Goal: Task Accomplishment & Management: Use online tool/utility

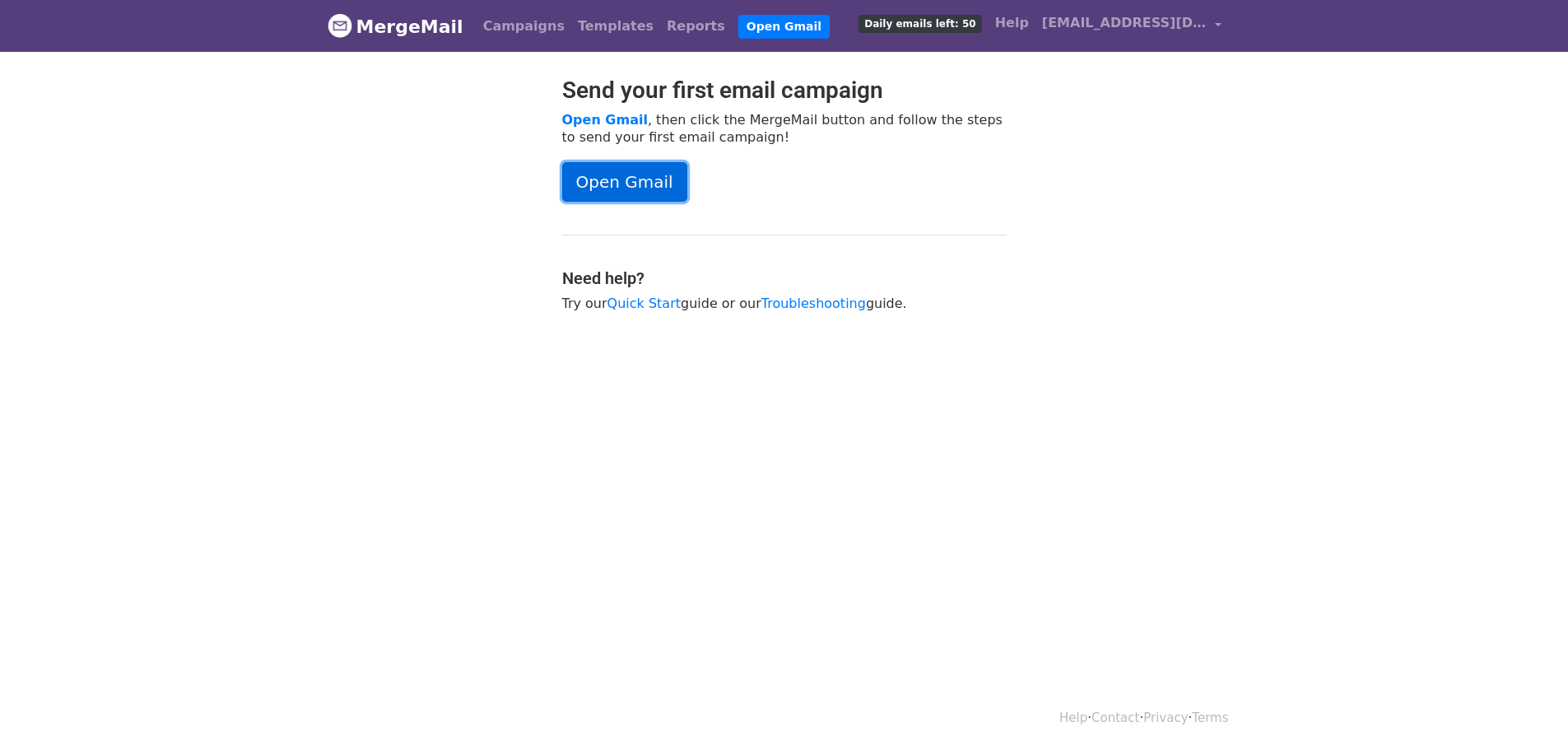
click at [650, 164] on link "Open Gmail" at bounding box center [624, 181] width 125 height 39
